Goal: Information Seeking & Learning: Learn about a topic

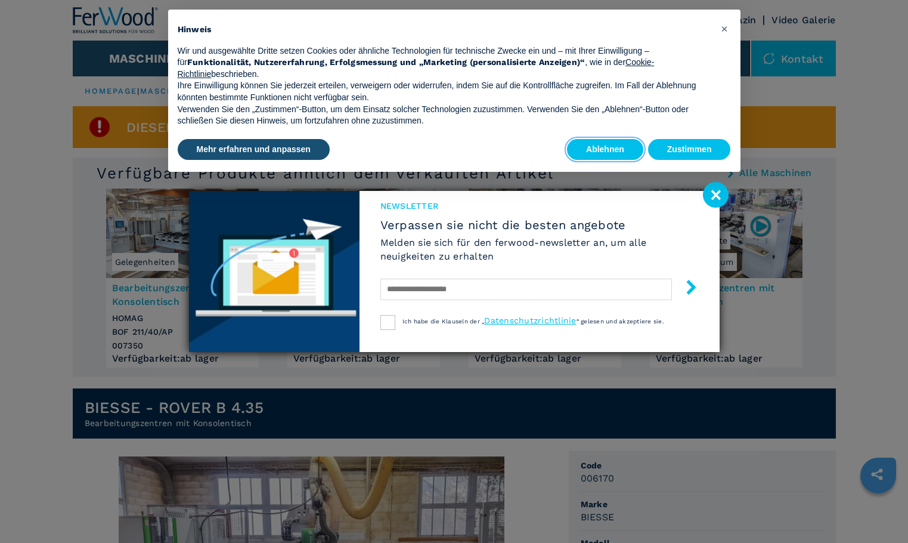
click at [632, 158] on button "Ablehnen" at bounding box center [605, 149] width 76 height 21
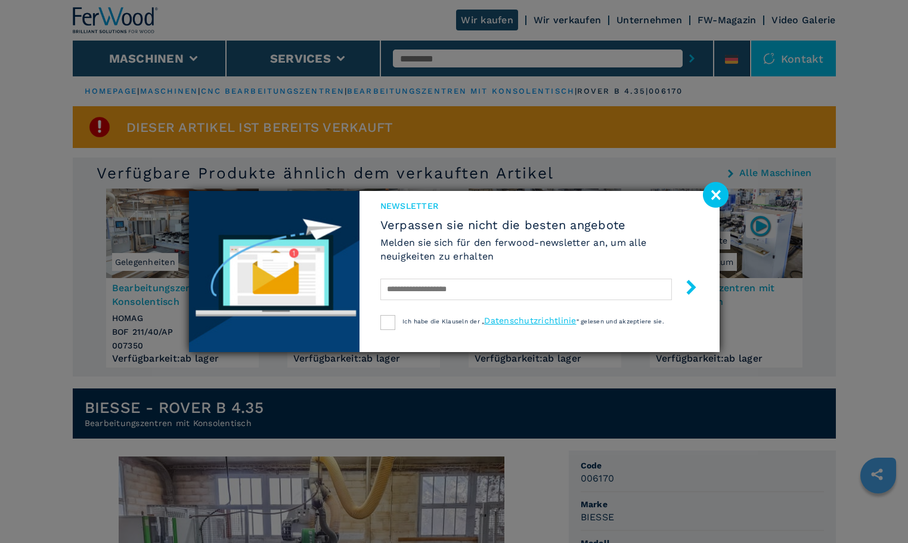
click at [716, 197] on image at bounding box center [716, 195] width 26 height 26
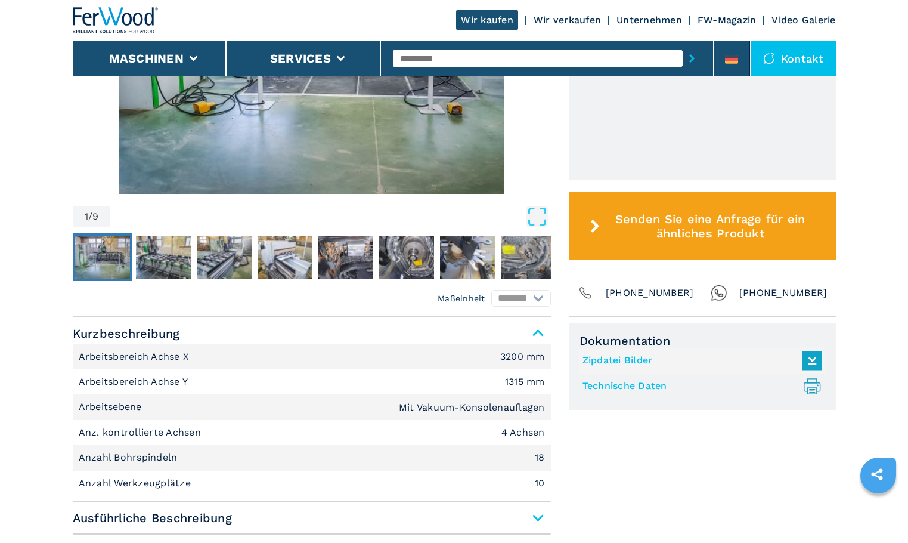
scroll to position [556, 0]
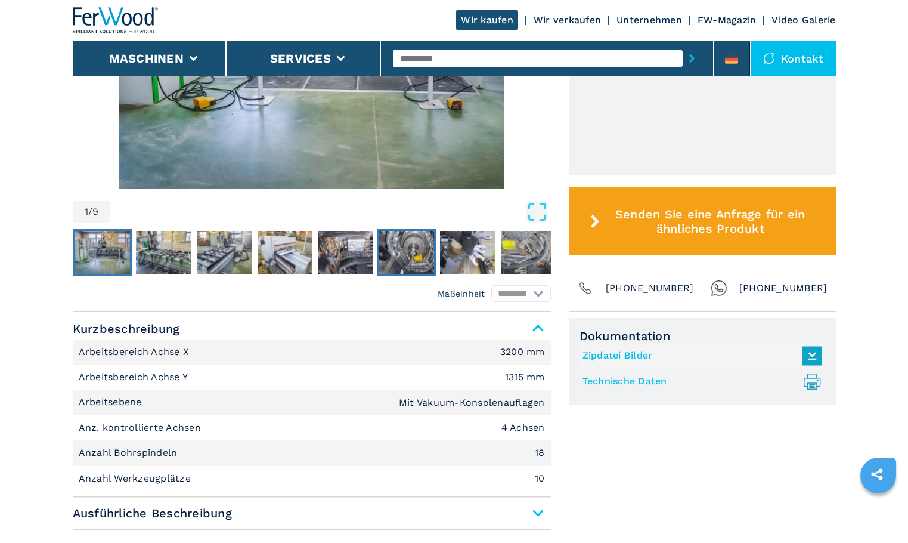
click at [419, 264] on img "Go to Slide 6" at bounding box center [406, 252] width 55 height 43
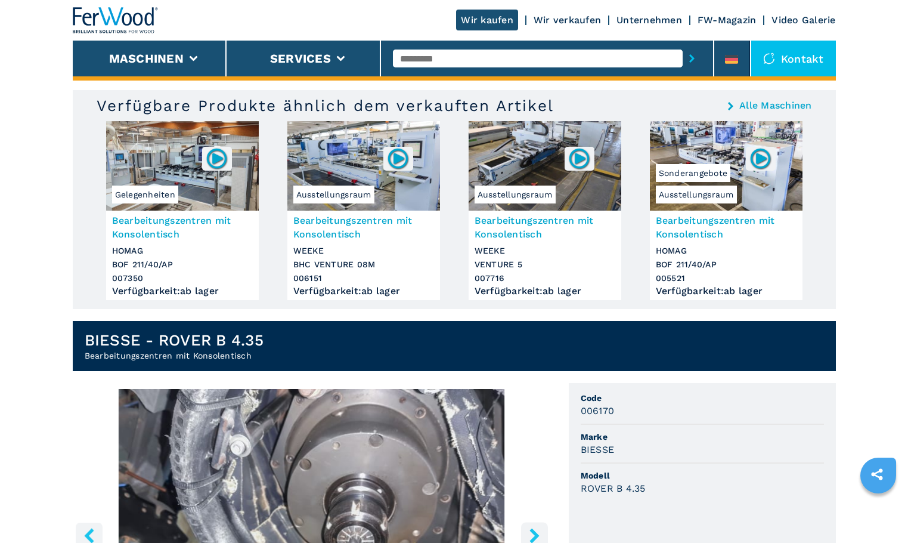
scroll to position [0, 0]
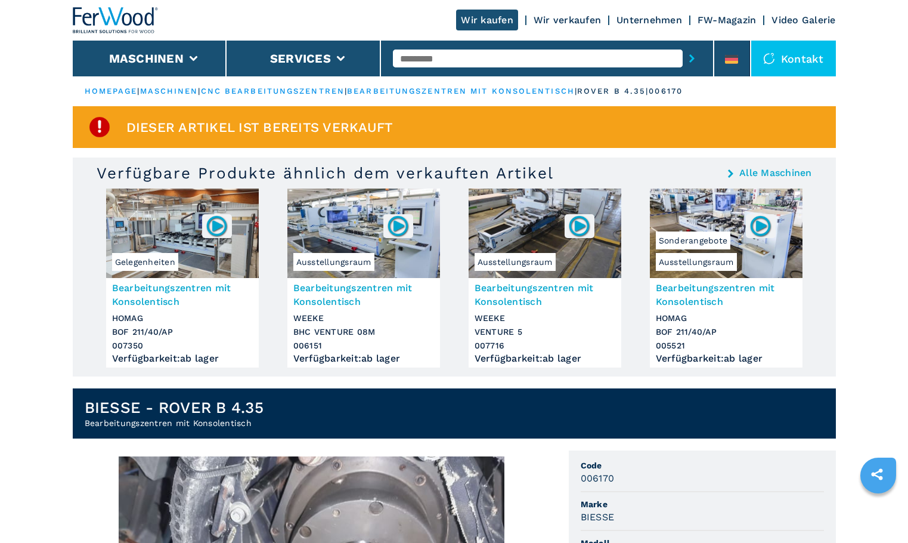
click at [559, 89] on link "bearbeitungszentren mit konsolentisch" at bounding box center [461, 90] width 228 height 9
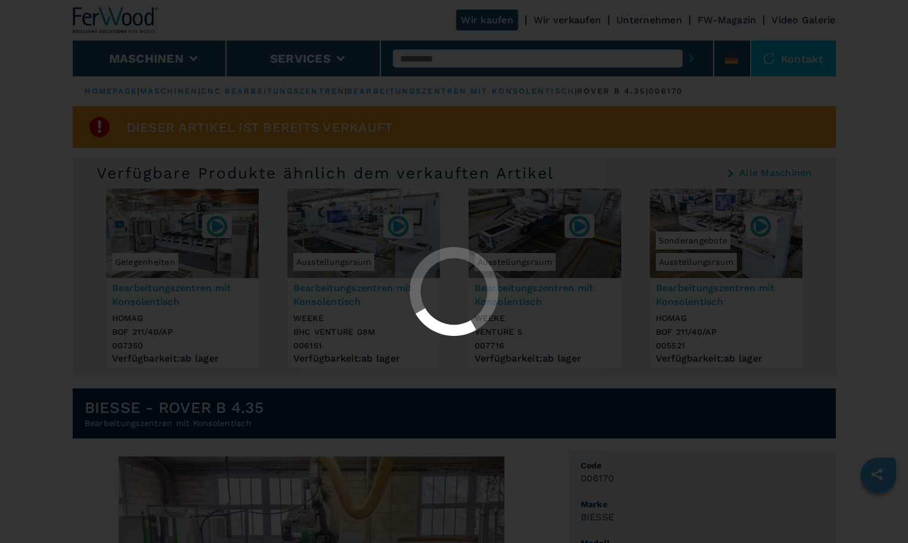
select select "**********"
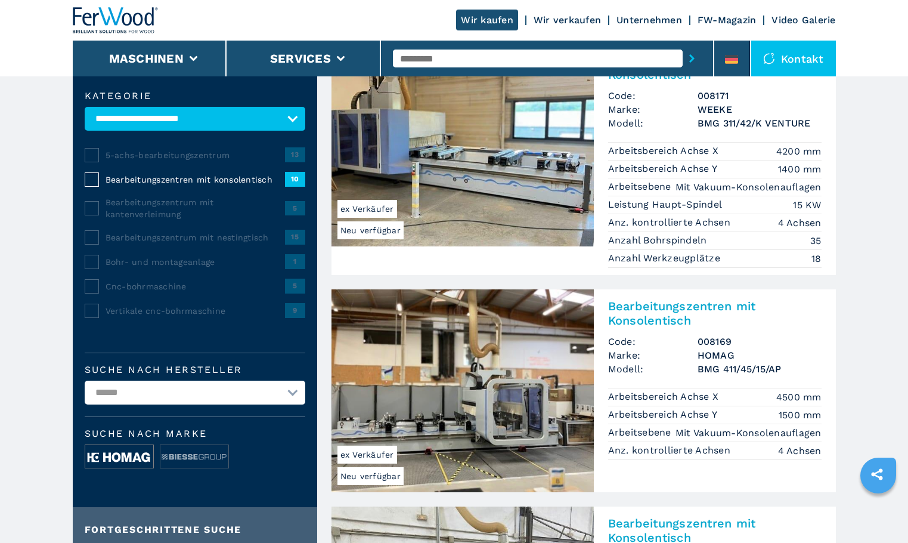
scroll to position [279, 0]
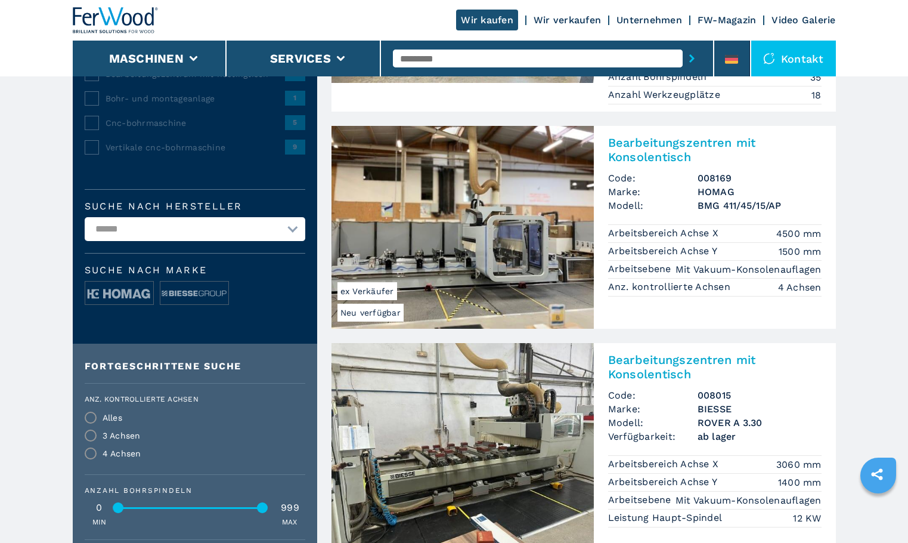
click at [185, 230] on select "**********" at bounding box center [195, 229] width 221 height 24
select select "******"
click at [85, 217] on select "**********" at bounding box center [195, 229] width 221 height 24
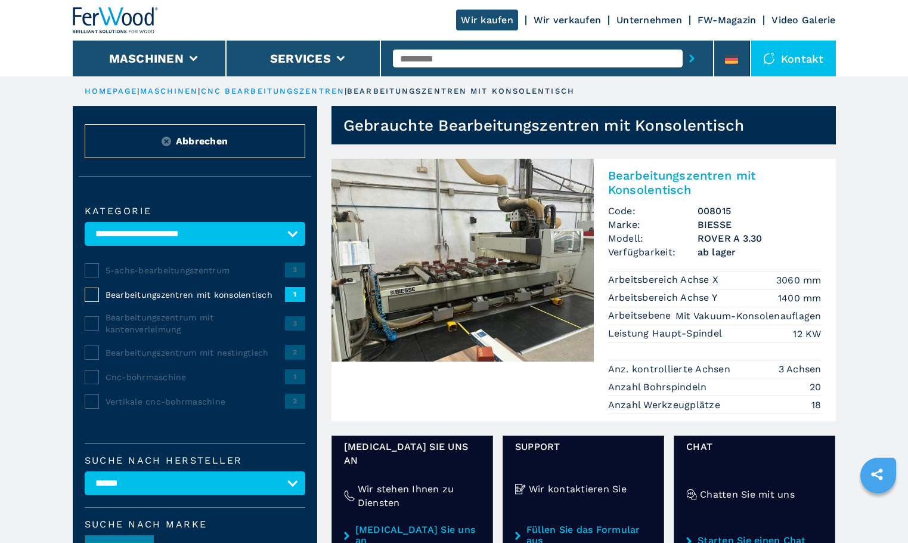
click at [345, 91] on link "cnc bearbeitungszentren" at bounding box center [273, 90] width 144 height 9
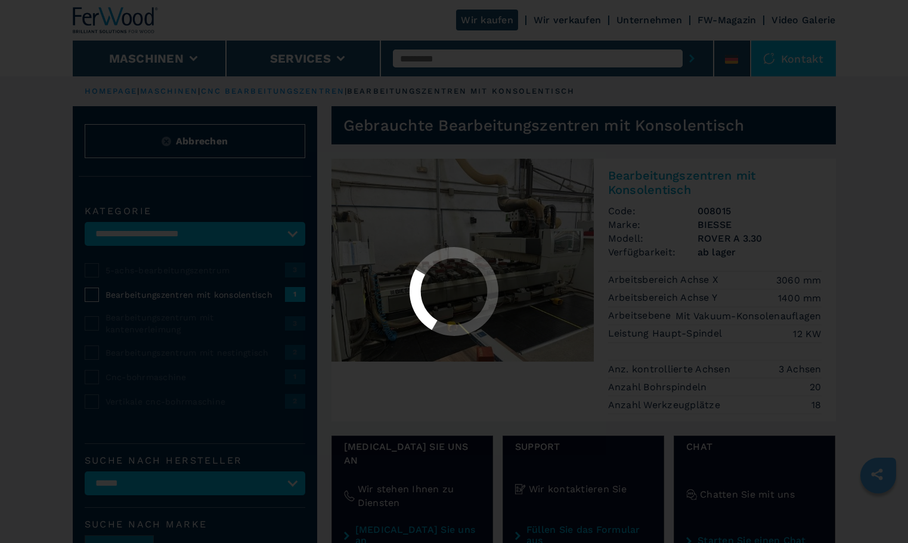
select select "**********"
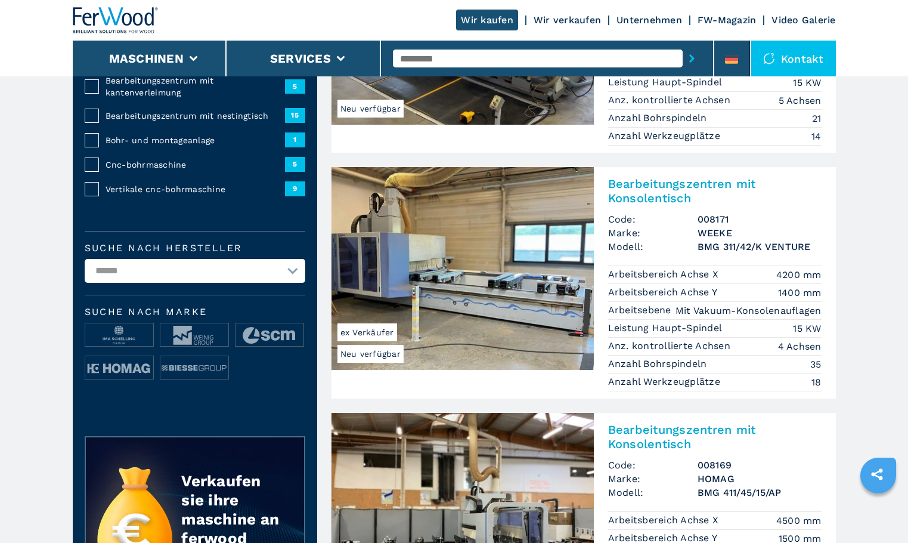
scroll to position [279, 0]
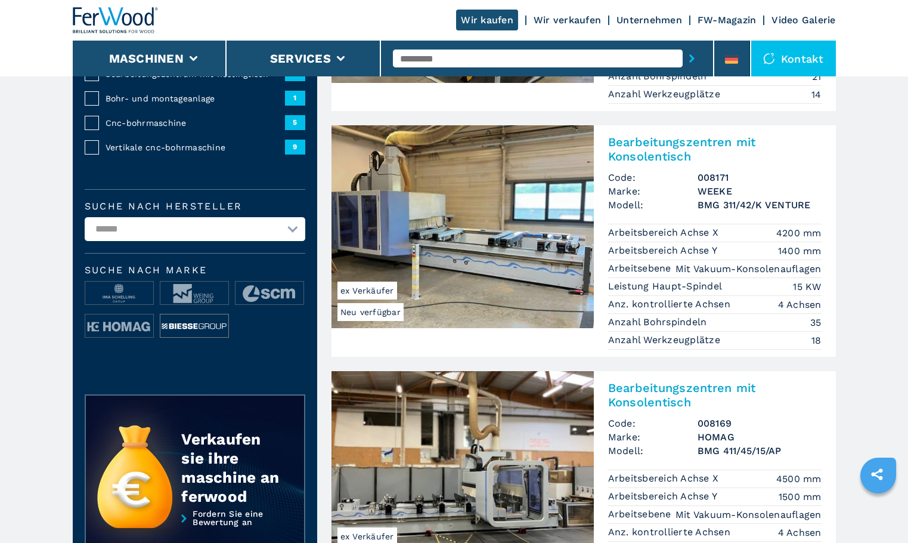
click at [180, 321] on img at bounding box center [194, 326] width 68 height 24
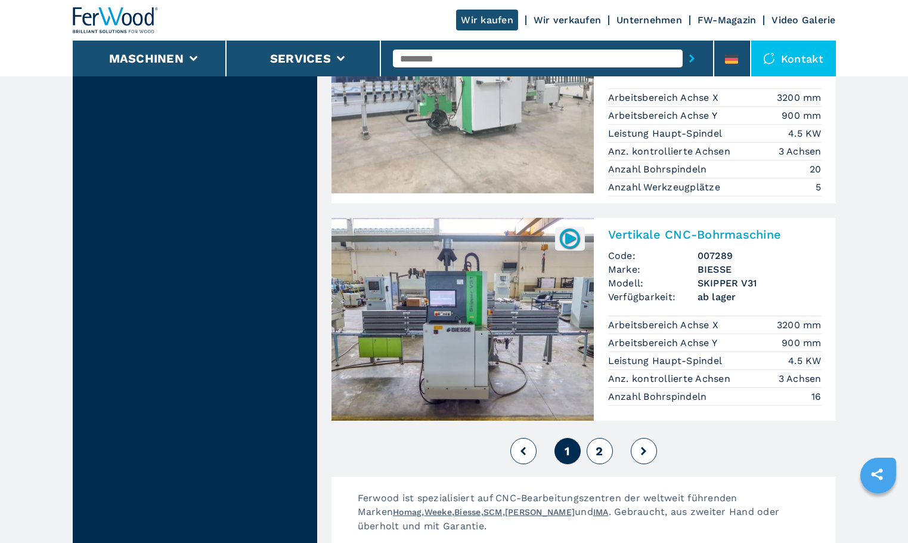
scroll to position [2922, 0]
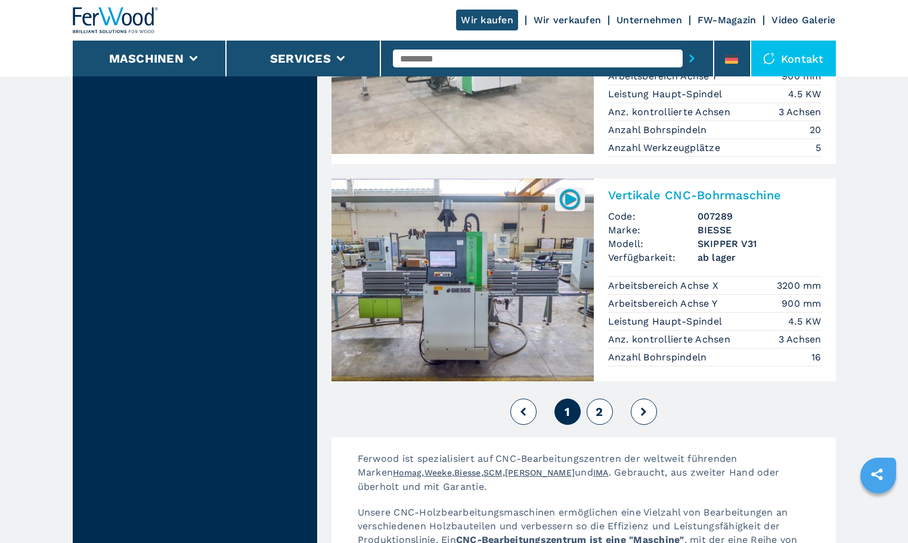
click at [600, 404] on span "2" at bounding box center [599, 411] width 7 height 14
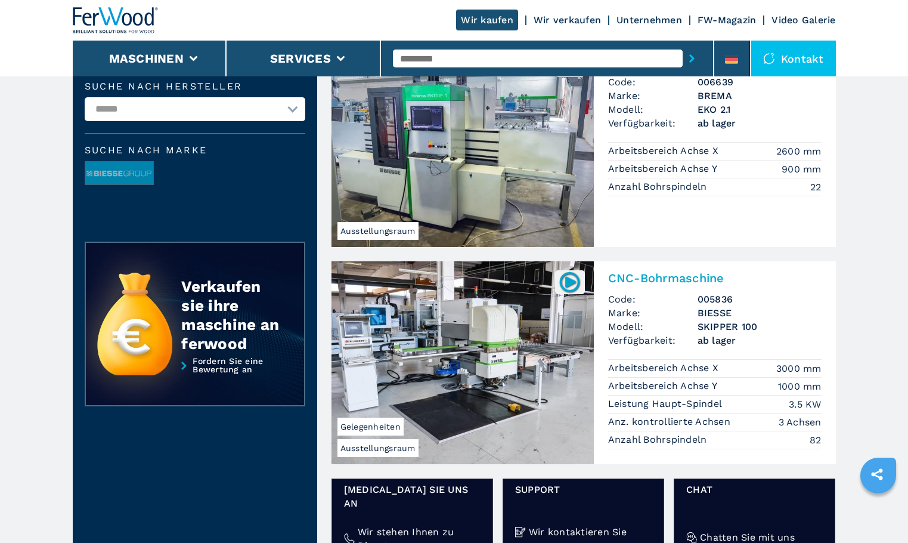
scroll to position [417, 0]
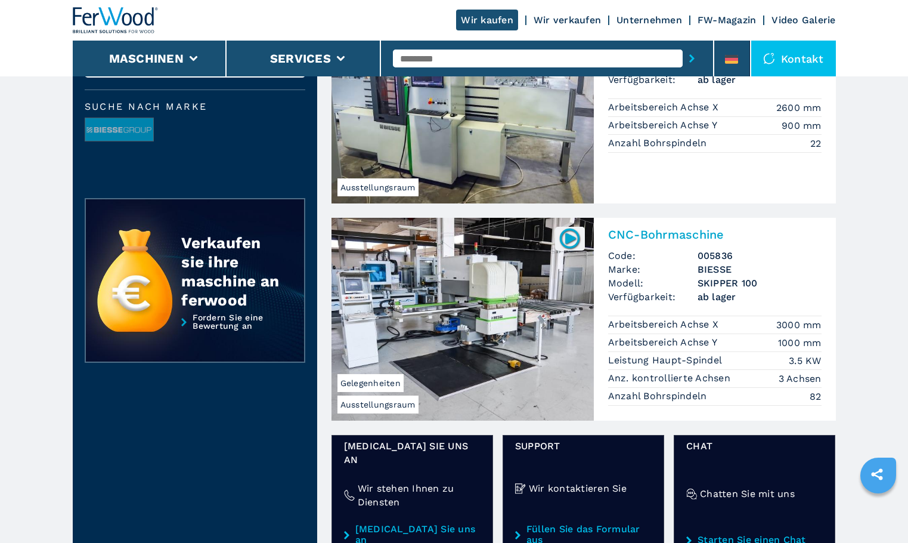
click at [629, 236] on h2 "CNC-Bohrmaschine" at bounding box center [715, 234] width 214 height 14
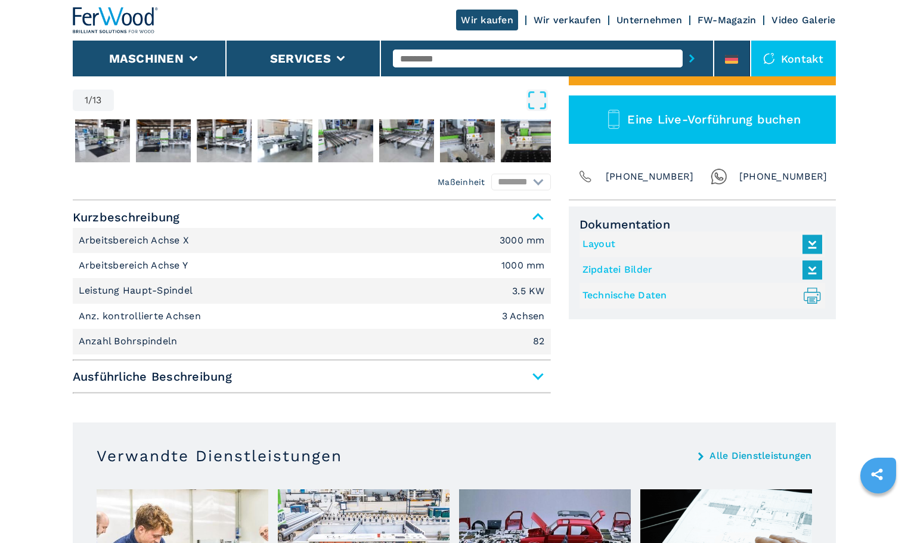
scroll to position [556, 0]
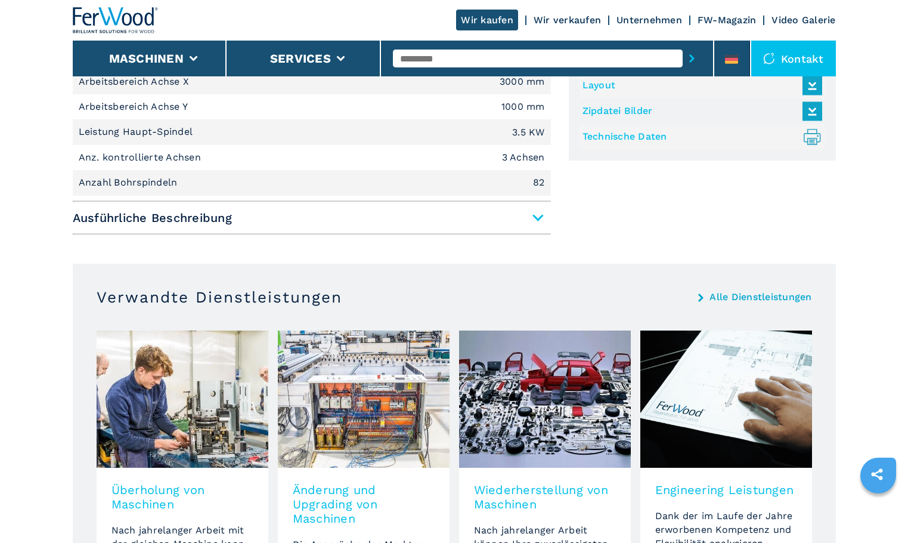
click at [541, 224] on span "Ausführliche Beschreibung" at bounding box center [312, 217] width 478 height 21
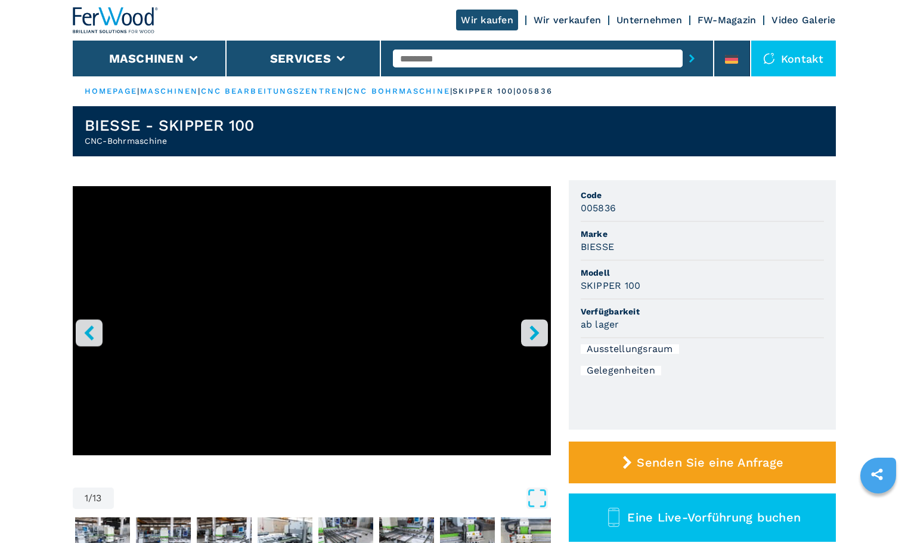
scroll to position [139, 0]
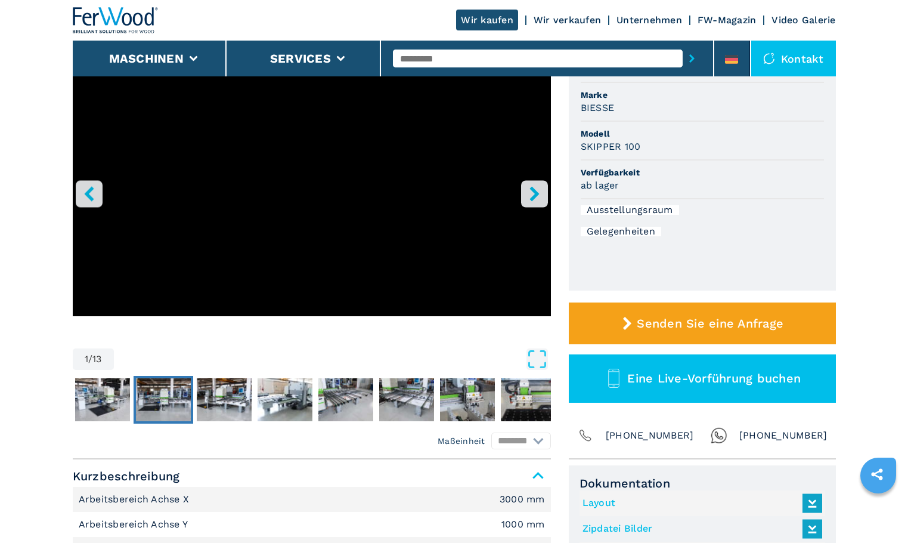
click at [160, 405] on img "Go to Slide 3" at bounding box center [163, 399] width 55 height 43
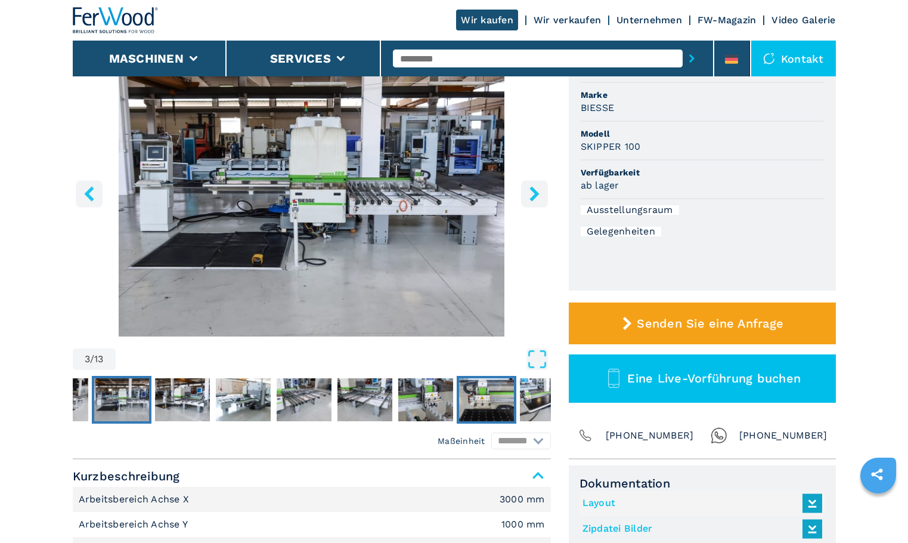
click at [511, 397] on img "Go to Slide 9" at bounding box center [486, 399] width 55 height 43
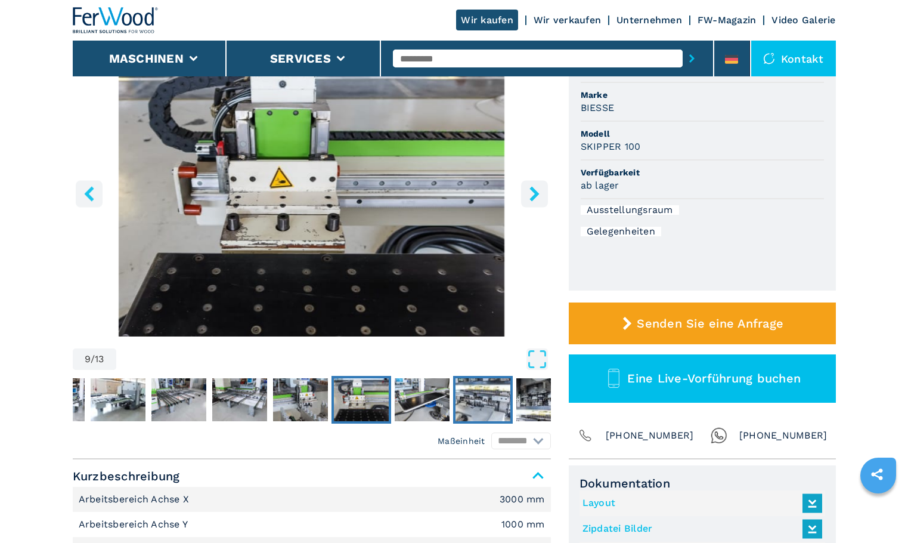
click at [500, 391] on img "Go to Slide 11" at bounding box center [483, 399] width 55 height 43
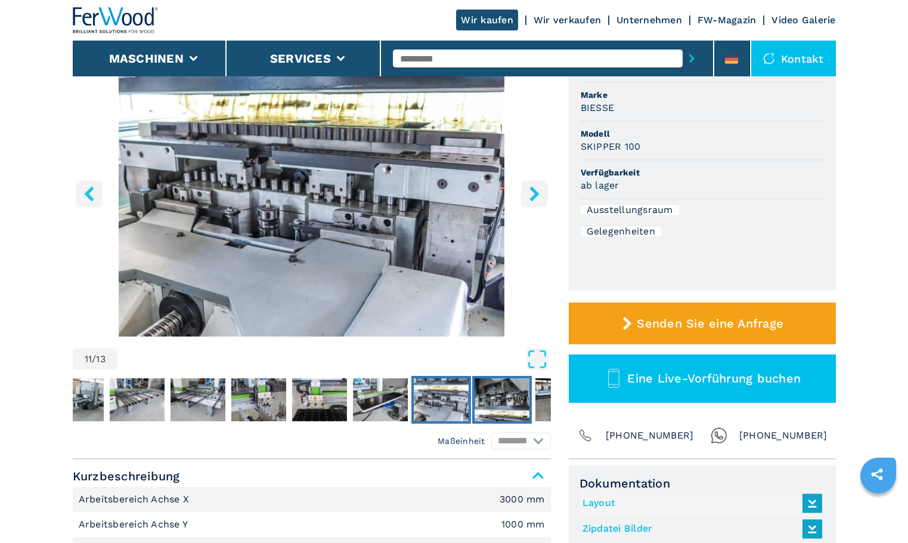
click at [496, 391] on img "Go to Slide 12" at bounding box center [502, 399] width 55 height 43
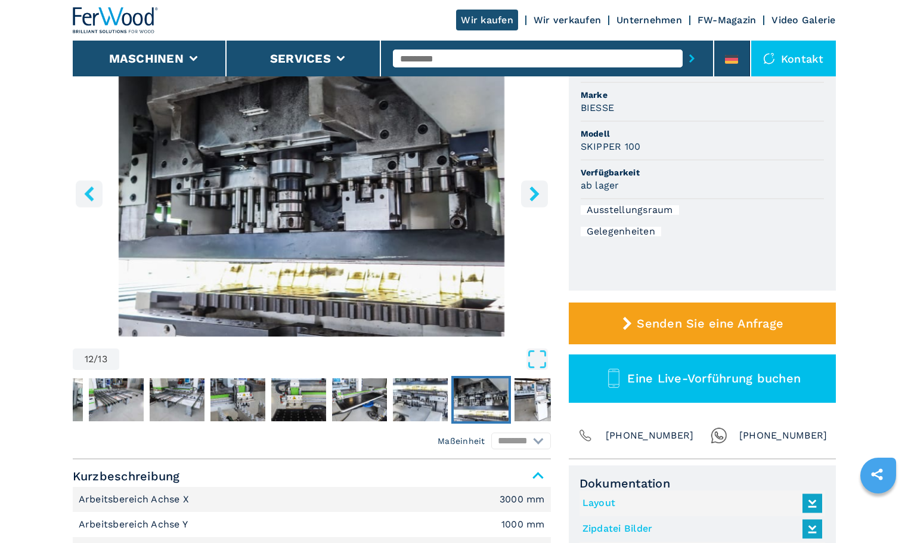
click at [494, 391] on img "Go to Slide 12" at bounding box center [481, 399] width 55 height 43
click at [525, 398] on img "Go to Slide 13" at bounding box center [542, 399] width 55 height 43
